Goal: Task Accomplishment & Management: Use online tool/utility

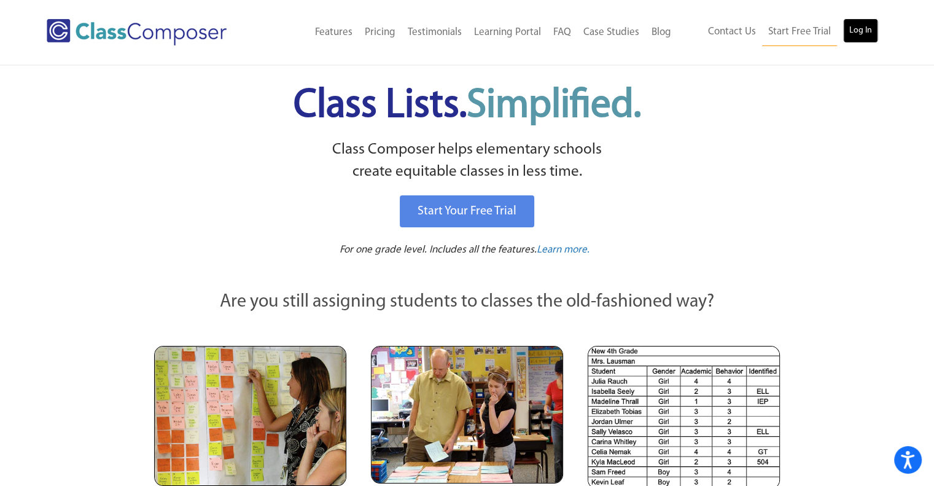
click at [868, 31] on link "Log In" at bounding box center [860, 30] width 35 height 25
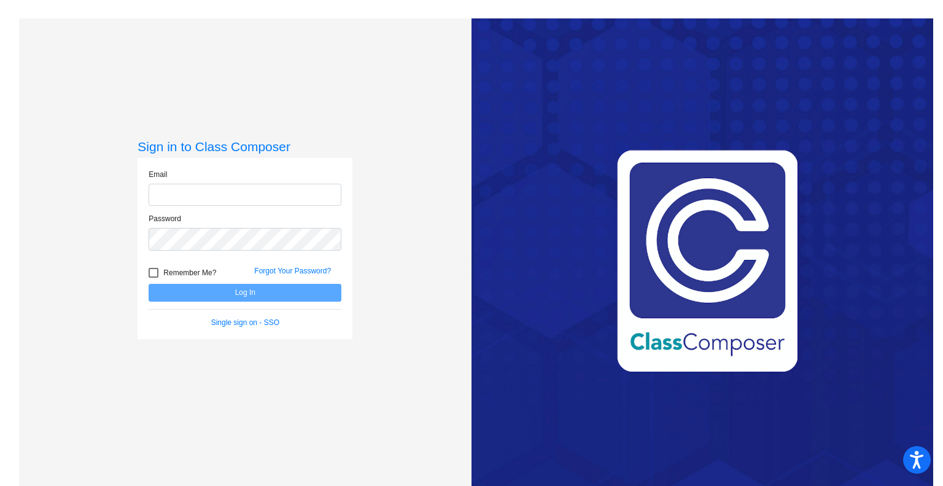
click at [246, 199] on input "email" at bounding box center [245, 195] width 193 height 23
type input "[PERSON_NAME][EMAIL_ADDRESS][PERSON_NAME][DOMAIN_NAME]"
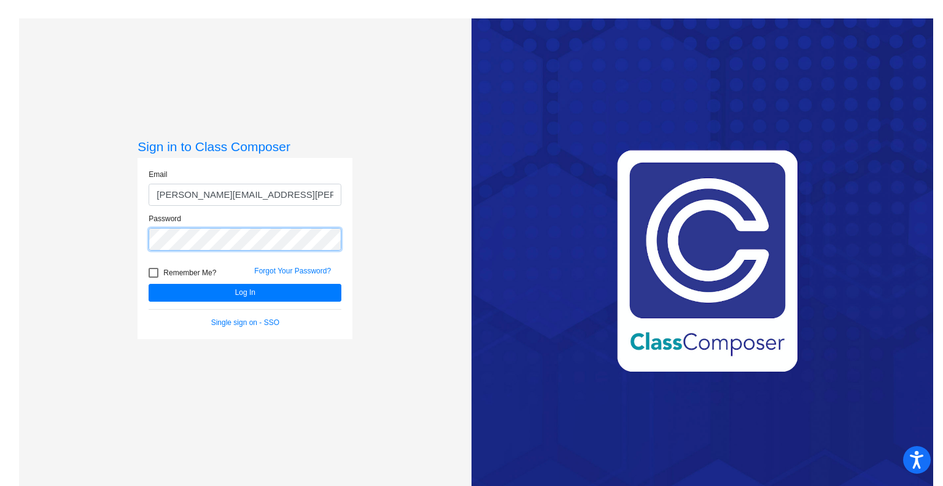
click at [149, 284] on button "Log In" at bounding box center [245, 293] width 193 height 18
click at [150, 273] on div at bounding box center [154, 273] width 10 height 10
click at [153, 278] on input "Remember Me?" at bounding box center [153, 278] width 1 height 1
checkbox input "true"
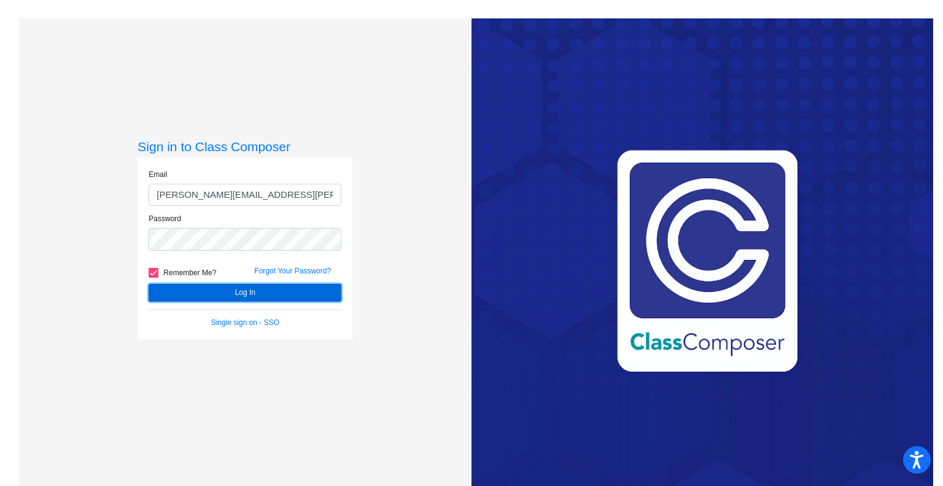
click at [255, 294] on button "Log In" at bounding box center [245, 293] width 193 height 18
click at [228, 291] on button "Log In" at bounding box center [245, 293] width 193 height 18
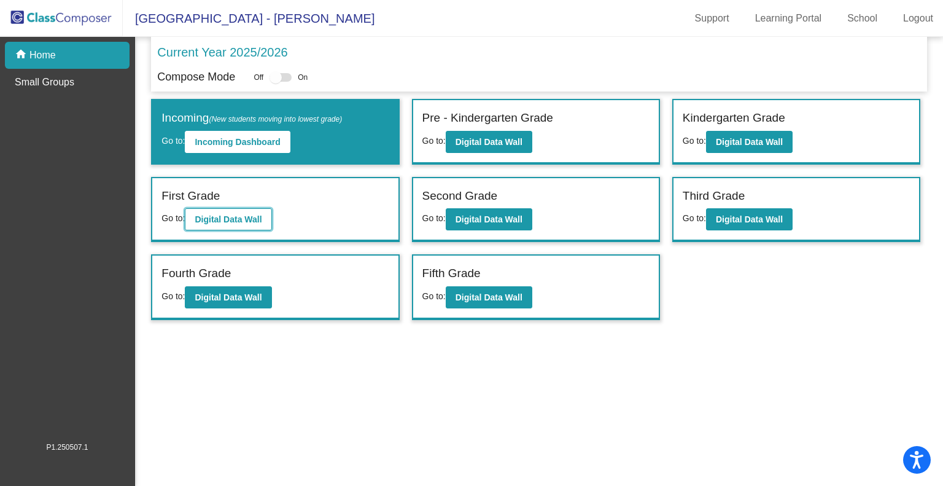
click at [248, 217] on b "Digital Data Wall" at bounding box center [228, 219] width 67 height 10
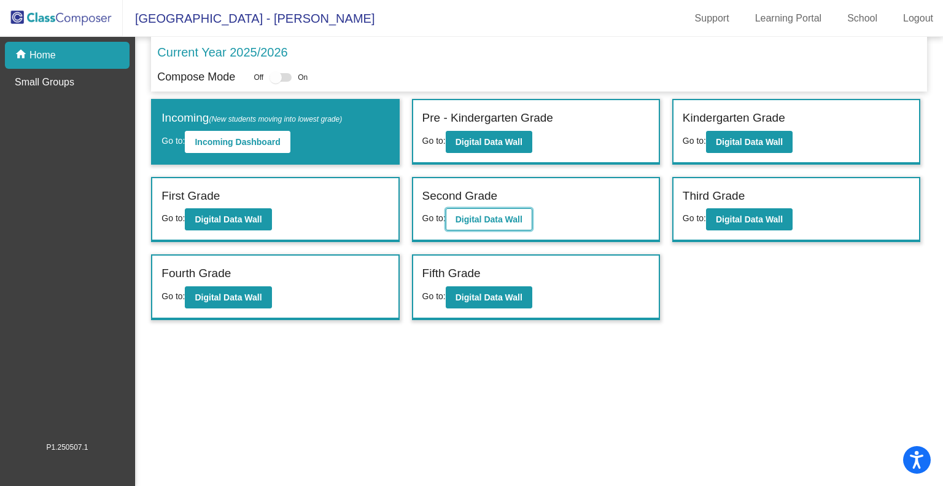
click at [497, 218] on b "Digital Data Wall" at bounding box center [489, 219] width 67 height 10
